Goal: Information Seeking & Learning: Learn about a topic

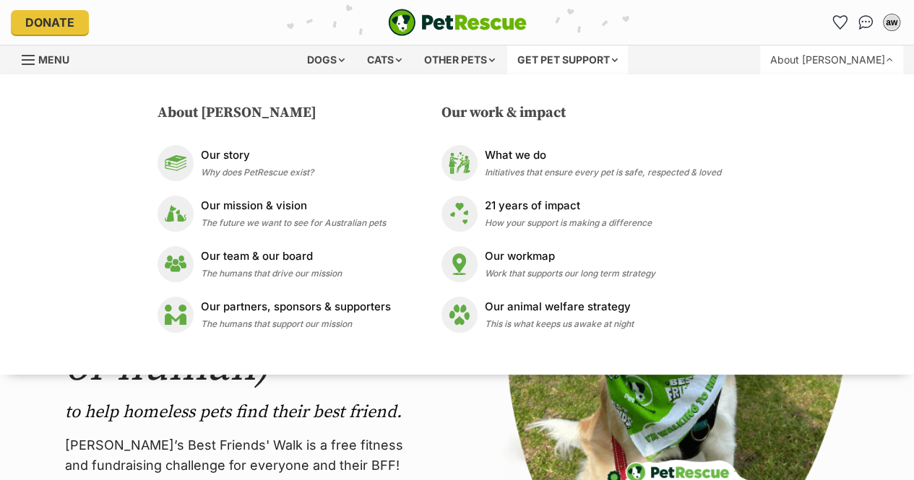
click at [606, 66] on div "Get pet support" at bounding box center [567, 60] width 121 height 29
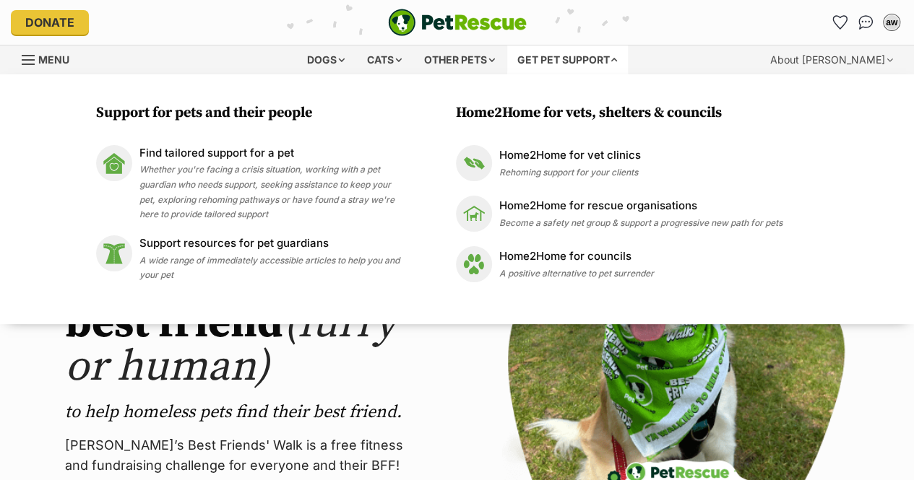
click at [57, 71] on link "Menu" at bounding box center [51, 59] width 58 height 26
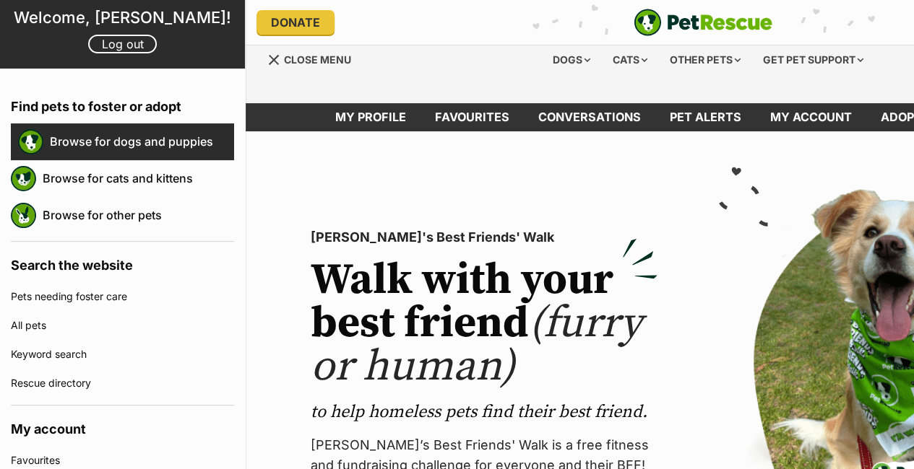
scroll to position [85, 0]
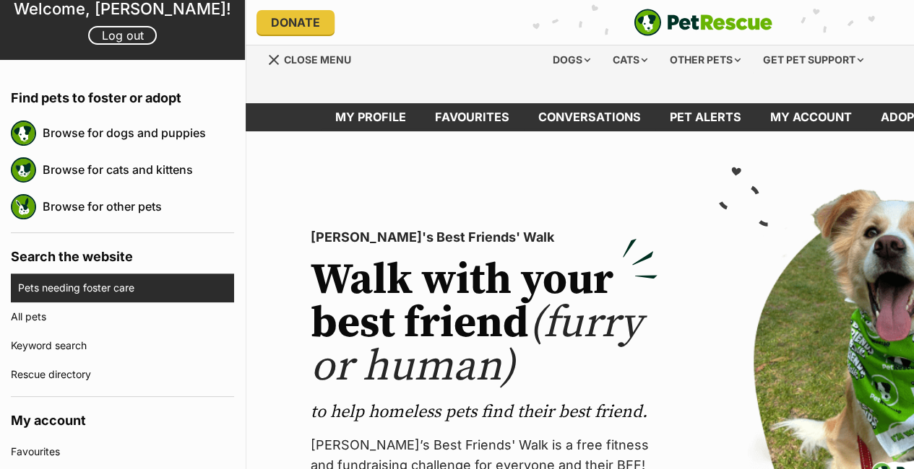
click at [110, 293] on link "Pets needing foster care" at bounding box center [126, 288] width 216 height 29
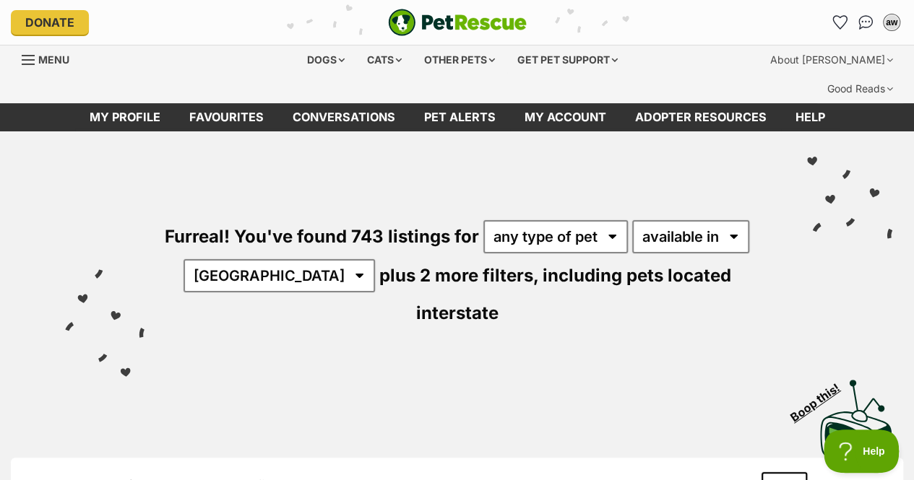
scroll to position [15, 0]
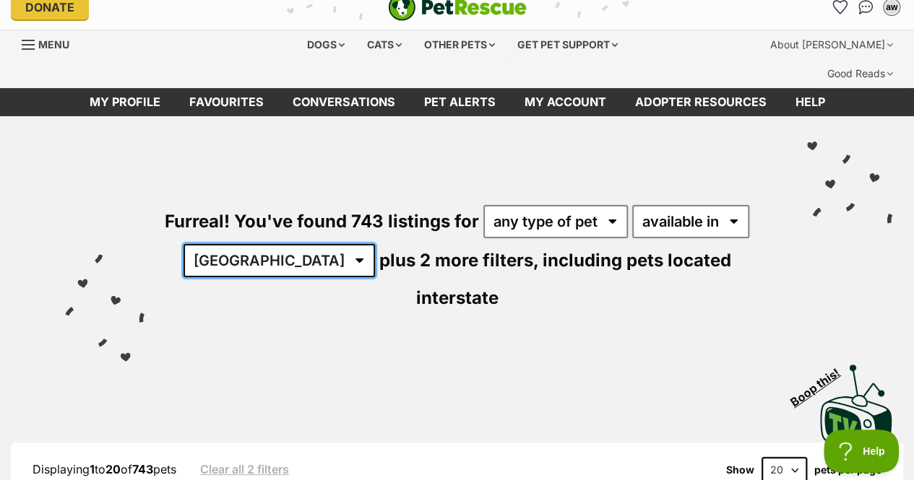
click at [260, 244] on select "[GEOGRAPHIC_DATA] [GEOGRAPHIC_DATA] [GEOGRAPHIC_DATA] [GEOGRAPHIC_DATA] [GEOGRA…" at bounding box center [278, 260] width 191 height 33
select select "VIC"
click at [185, 244] on select "[GEOGRAPHIC_DATA] [GEOGRAPHIC_DATA] [GEOGRAPHIC_DATA] [GEOGRAPHIC_DATA] [GEOGRA…" at bounding box center [278, 260] width 191 height 33
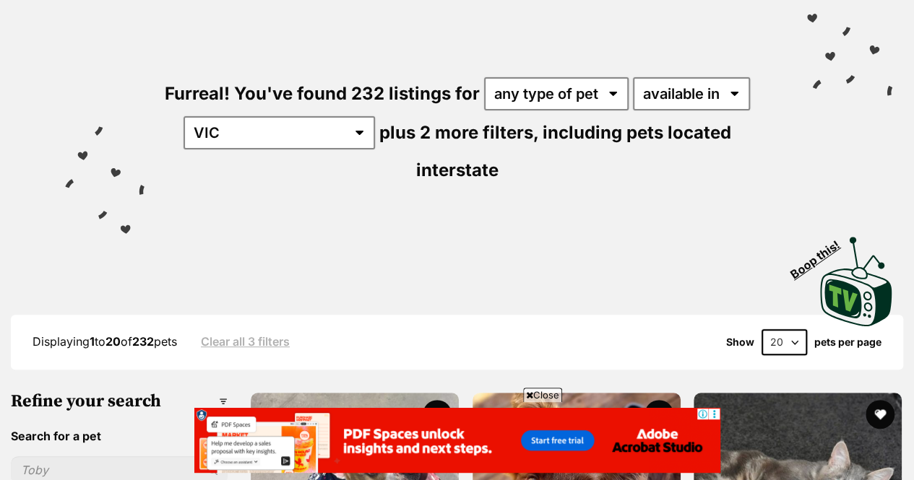
click at [783, 329] on select "20 40 60" at bounding box center [784, 342] width 46 height 26
select select "60"
click at [761, 329] on select "20 40 60" at bounding box center [784, 342] width 46 height 26
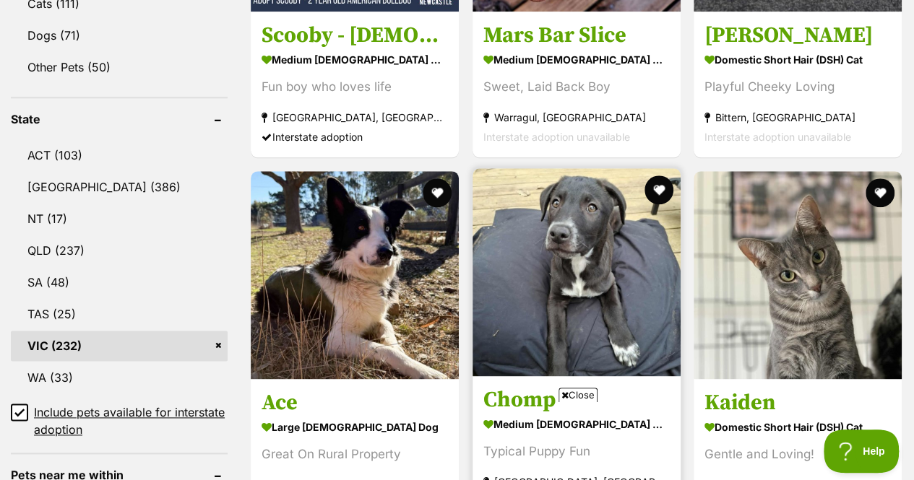
scroll to position [766, 0]
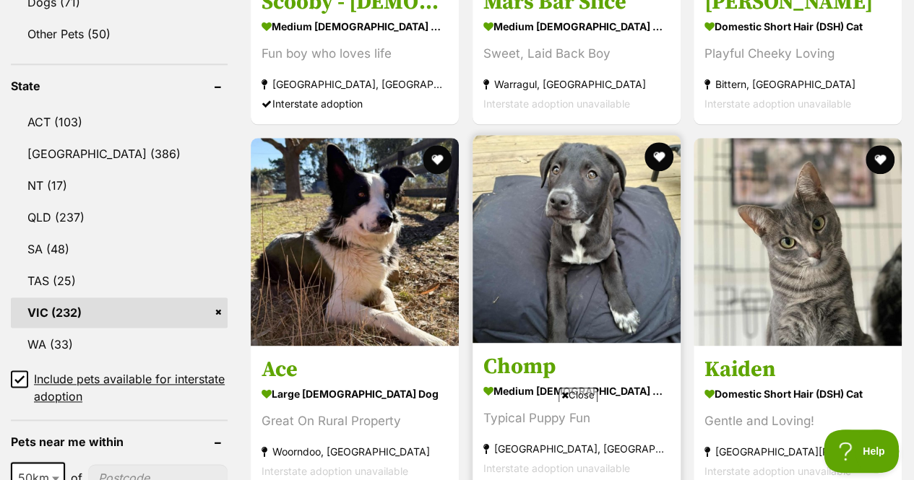
click at [652, 381] on strong "medium [DEMOGRAPHIC_DATA] Dog" at bounding box center [576, 391] width 186 height 21
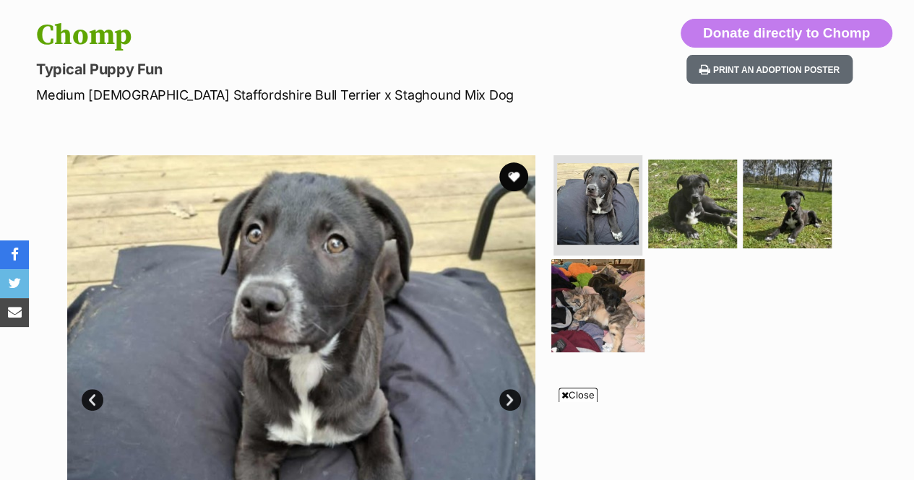
click at [588, 259] on img at bounding box center [597, 305] width 93 height 93
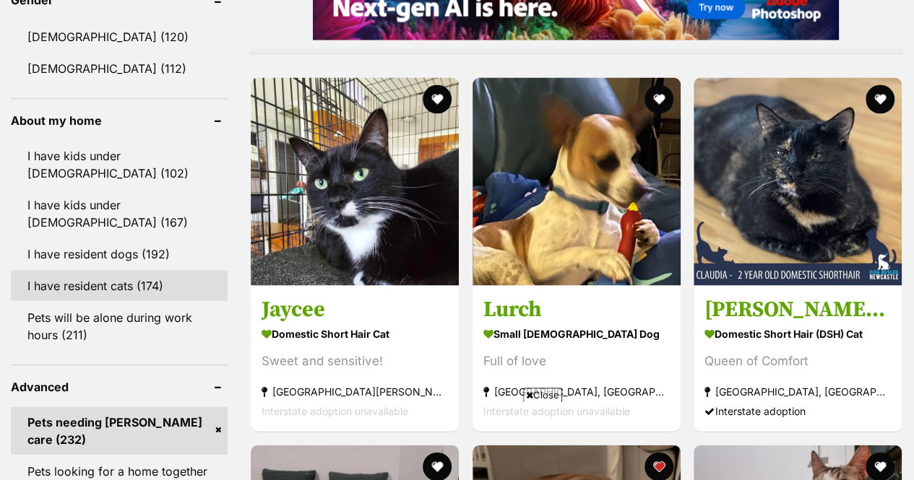
click at [179, 270] on link "I have resident cats (174)" at bounding box center [119, 285] width 217 height 30
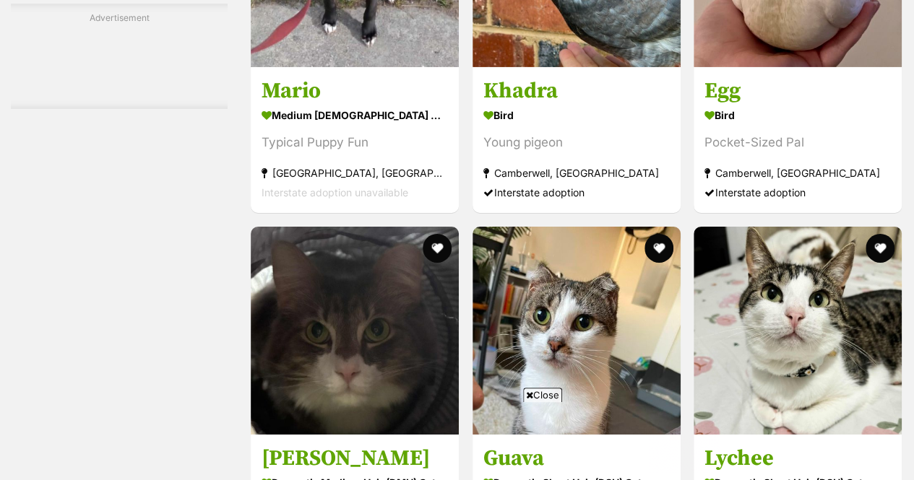
scroll to position [2430, 0]
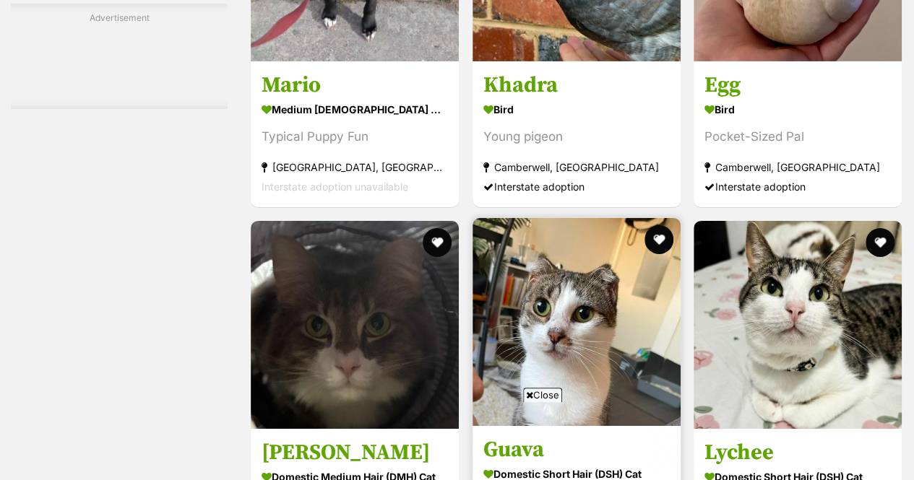
click at [633, 346] on img at bounding box center [576, 322] width 208 height 208
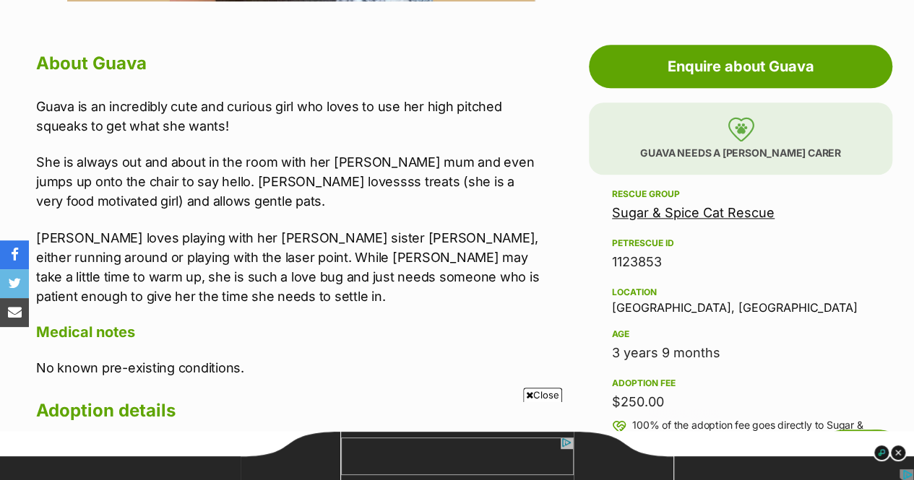
scroll to position [797, 0]
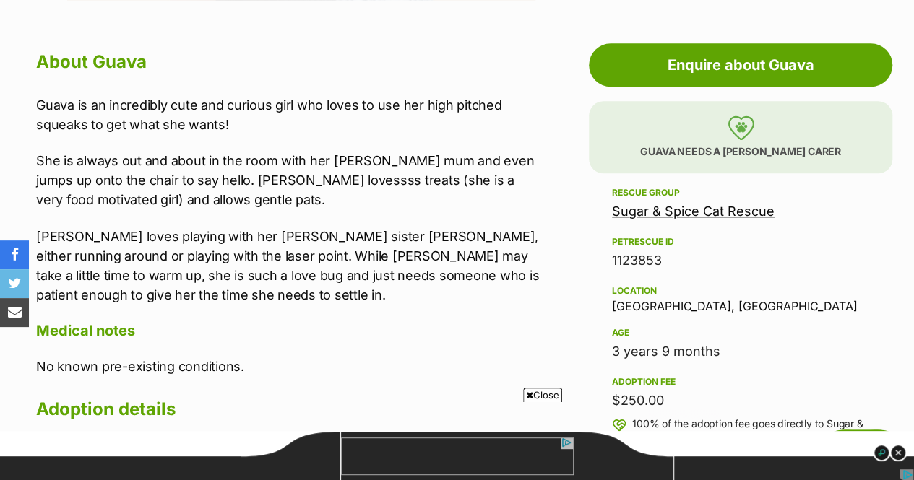
click at [546, 394] on span "Close" at bounding box center [542, 395] width 39 height 14
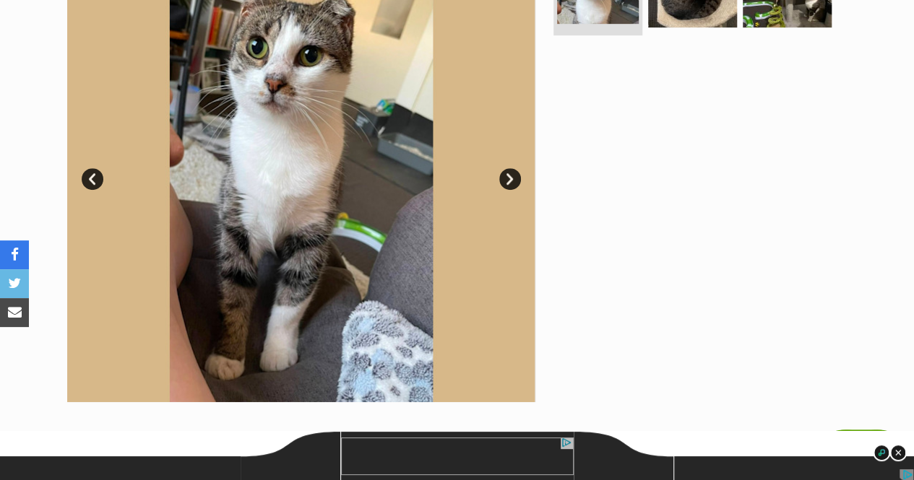
scroll to position [237, 0]
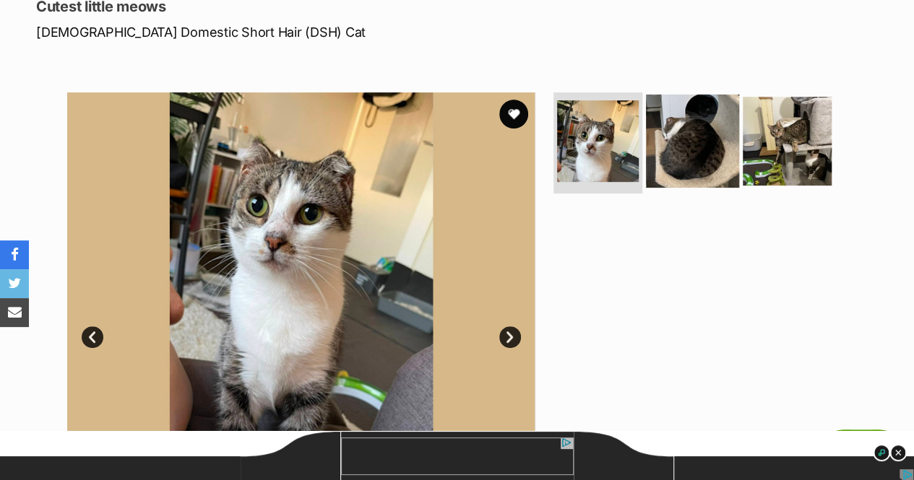
click at [692, 104] on img at bounding box center [692, 141] width 93 height 93
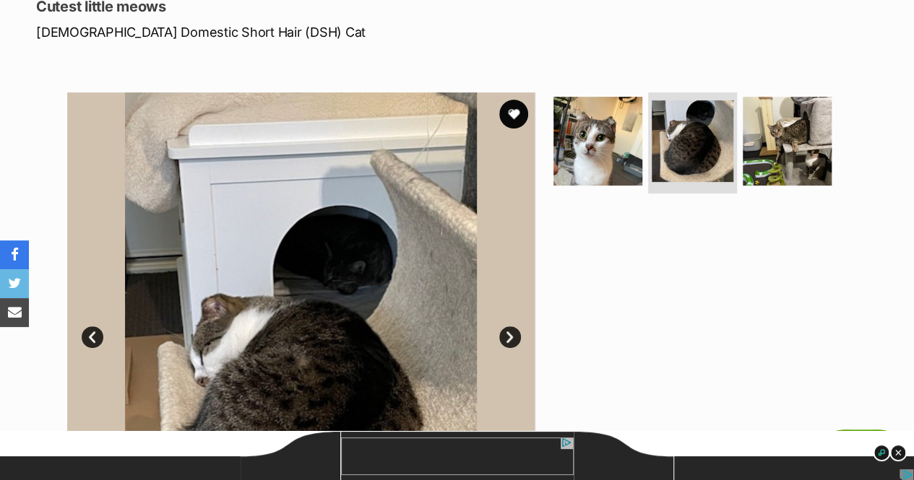
click at [737, 116] on ul at bounding box center [698, 145] width 296 height 107
click at [763, 118] on img at bounding box center [786, 141] width 93 height 93
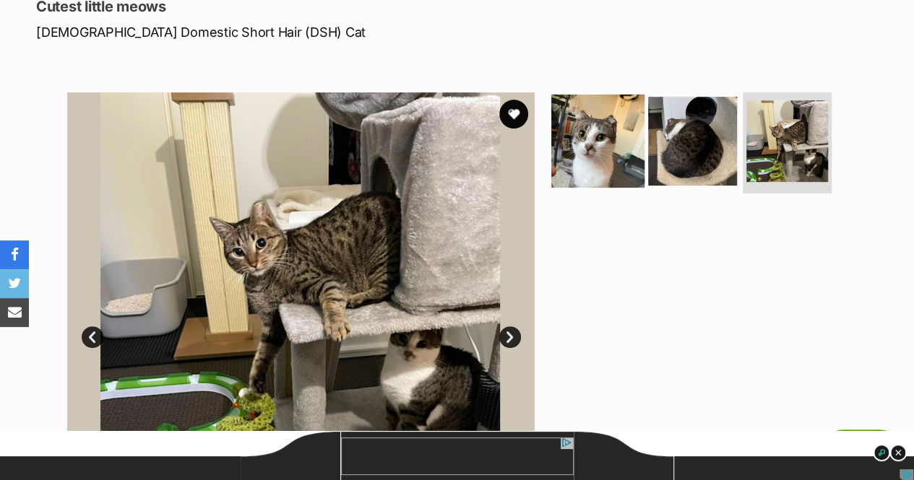
click at [622, 118] on img at bounding box center [597, 141] width 93 height 93
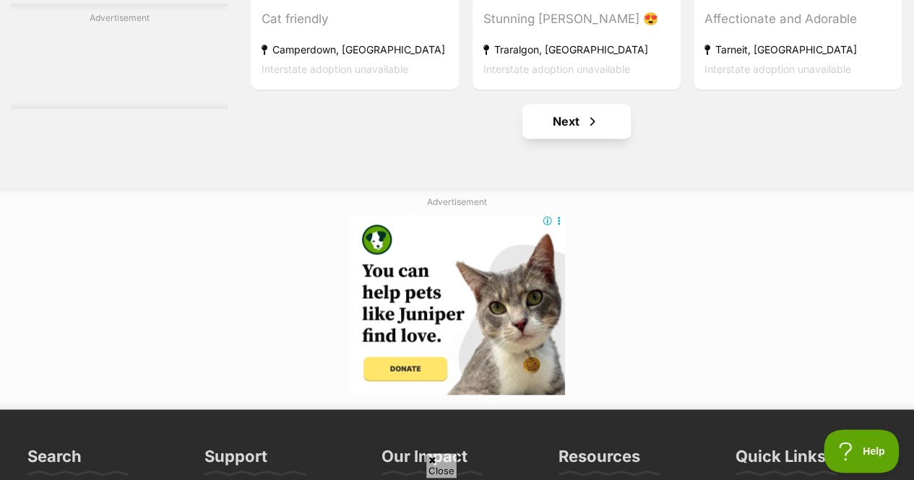
scroll to position [9127, 0]
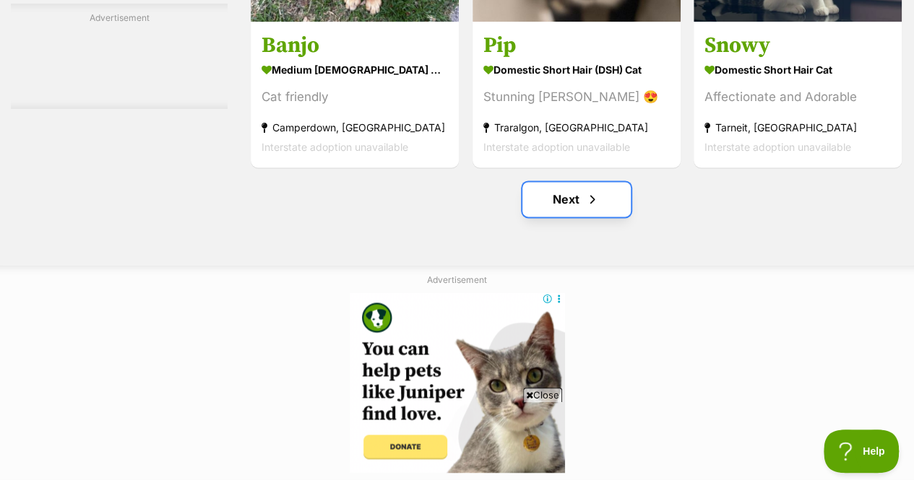
click at [585, 191] on span "Next page" at bounding box center [592, 199] width 14 height 17
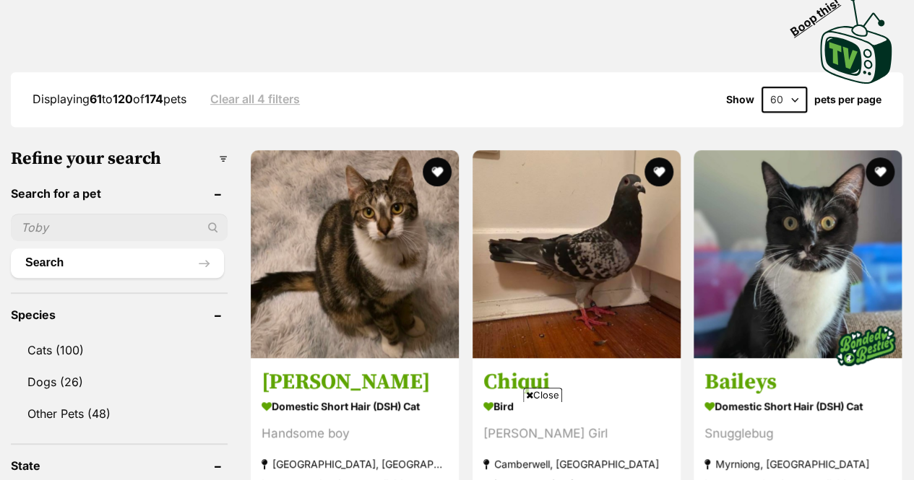
scroll to position [386, 0]
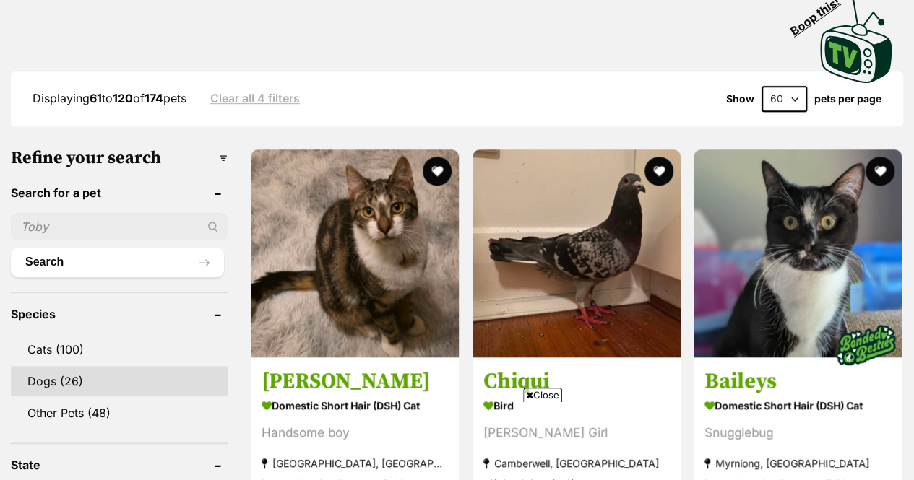
click at [133, 366] on link "Dogs (26)" at bounding box center [119, 381] width 217 height 30
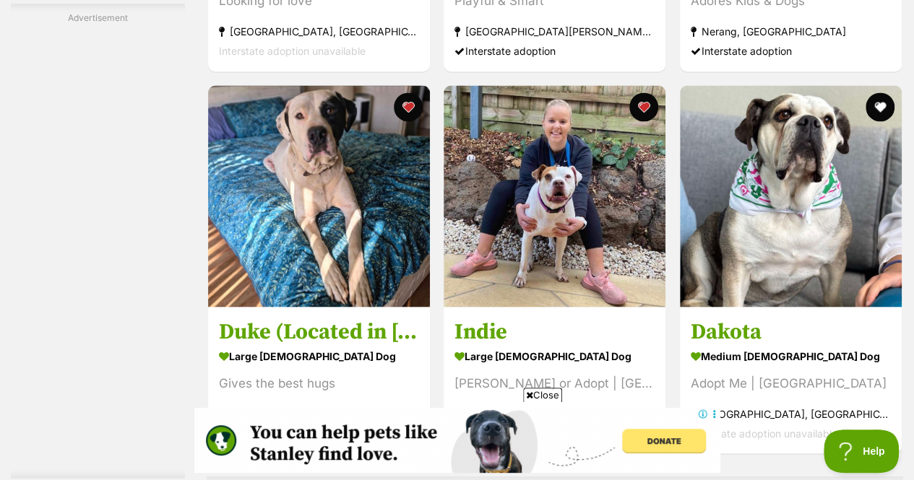
scroll to position [3926, 0]
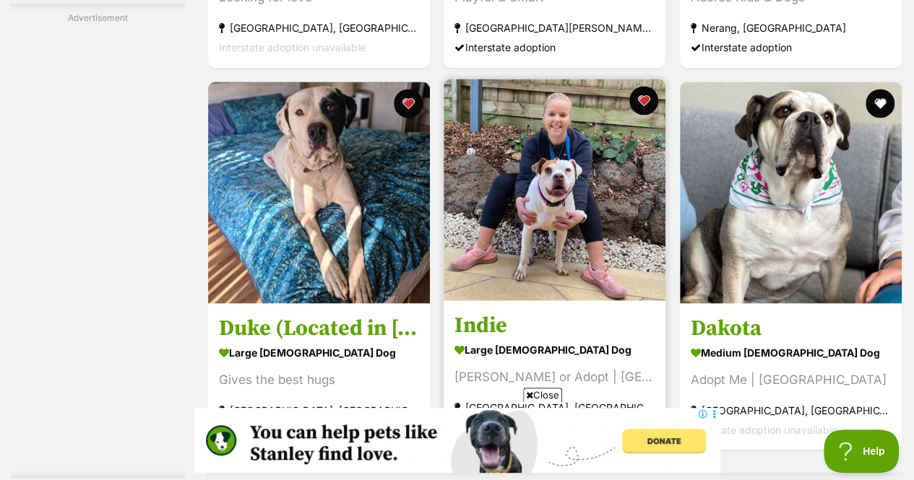
click at [602, 216] on img at bounding box center [554, 190] width 222 height 222
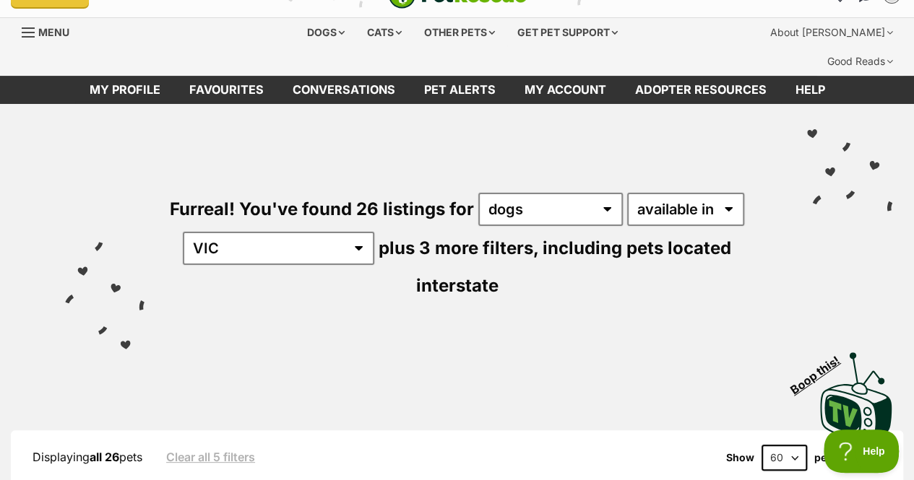
scroll to position [0, 0]
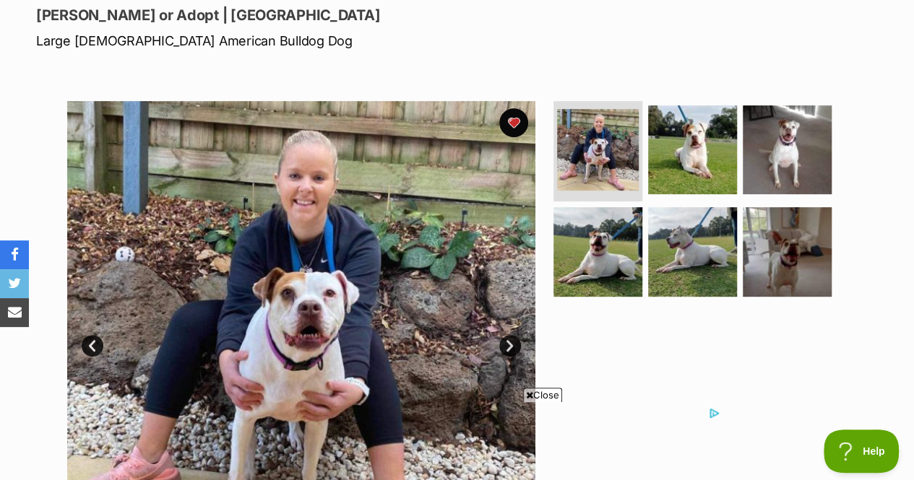
scroll to position [228, 0]
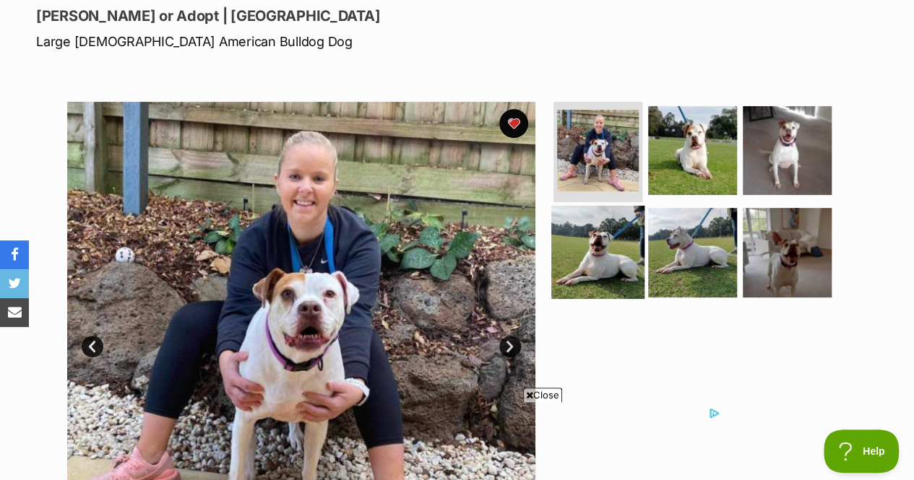
click at [606, 237] on img at bounding box center [597, 252] width 93 height 93
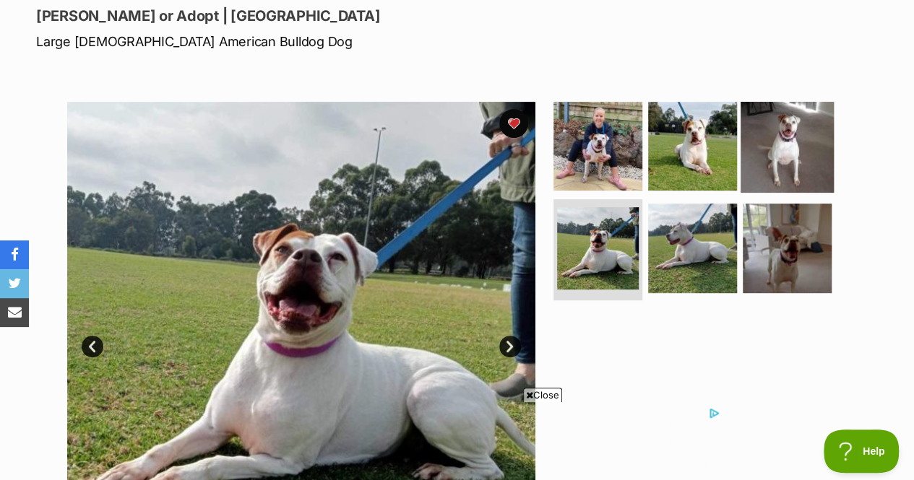
click at [745, 139] on img at bounding box center [786, 145] width 93 height 93
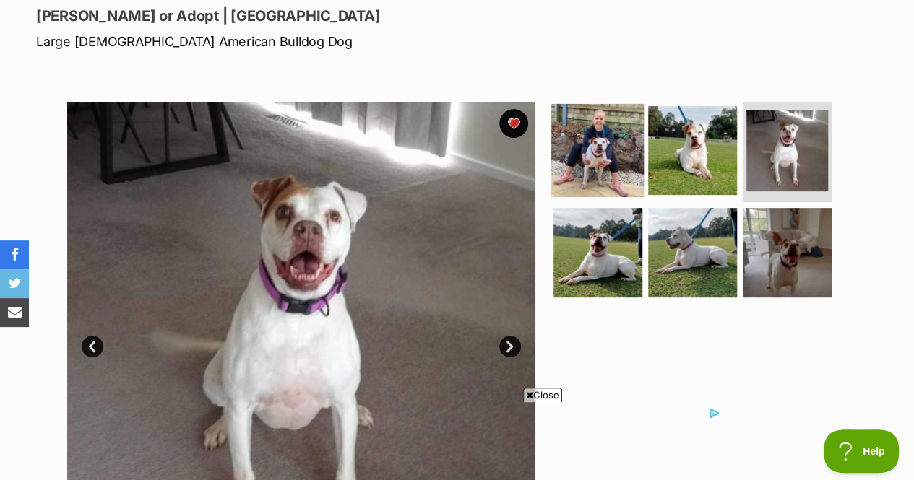
click at [597, 129] on img at bounding box center [597, 149] width 93 height 93
